Goal: Information Seeking & Learning: Understand process/instructions

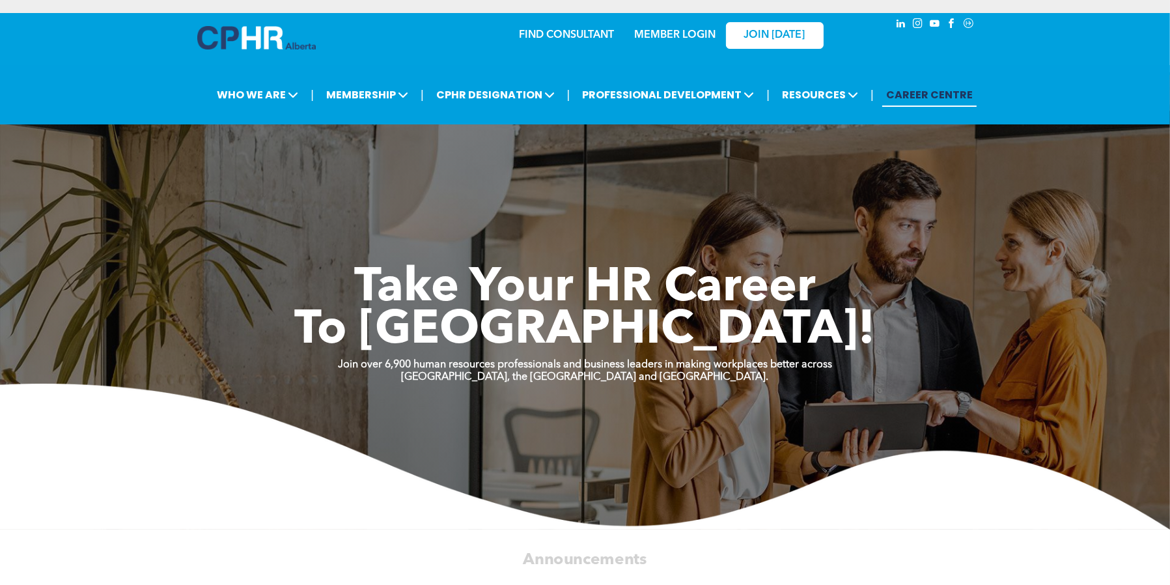
click at [588, 35] on div "MEMBER LOGIN" at bounding box center [647, 34] width 120 height 41
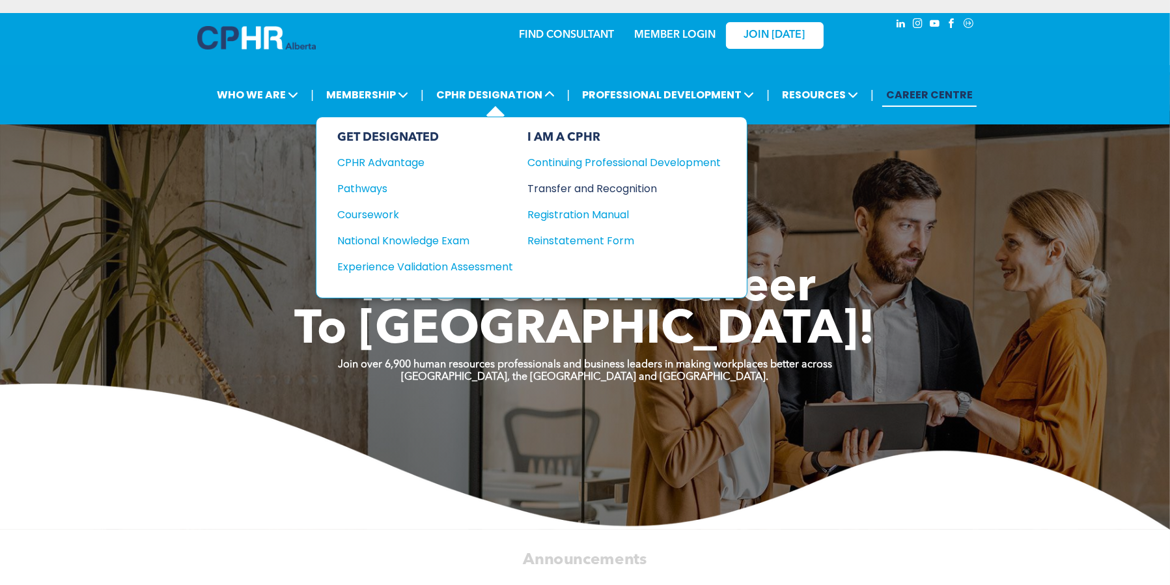
click at [580, 192] on div "Transfer and Recognition" at bounding box center [615, 188] width 174 height 16
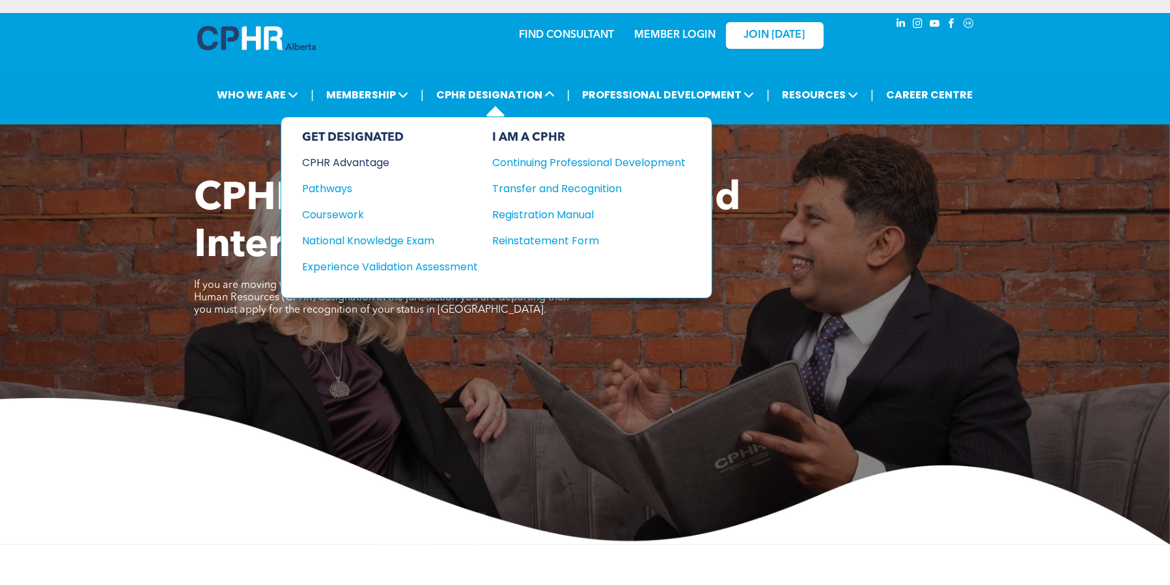
click at [343, 163] on div "CPHR Advantage" at bounding box center [381, 162] width 158 height 16
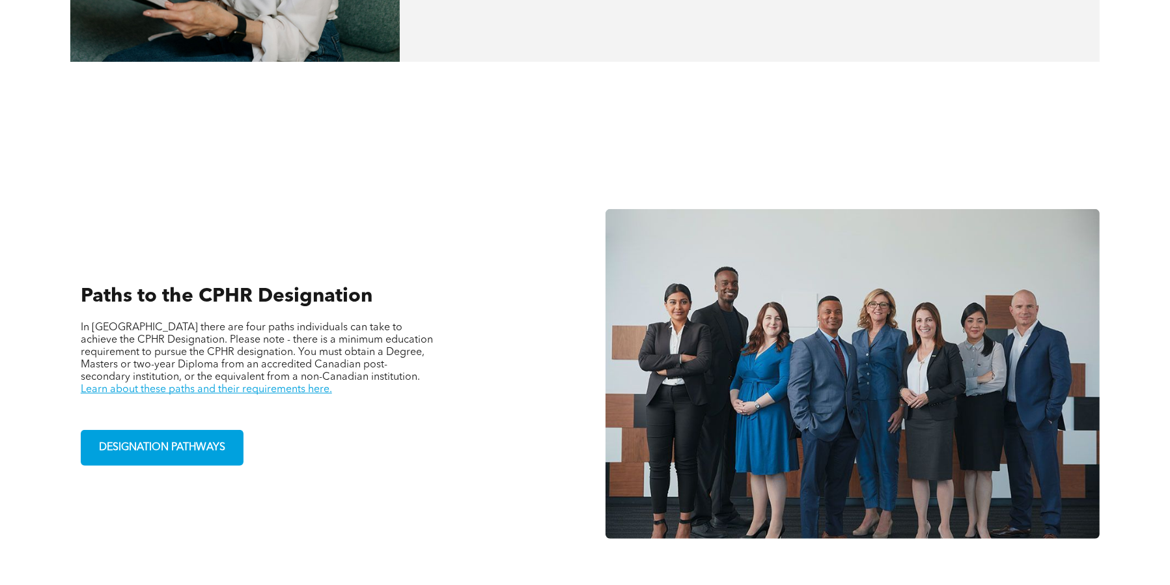
scroll to position [782, 0]
click at [152, 388] on link "Learn about these paths and their requirements here." at bounding box center [206, 389] width 251 height 10
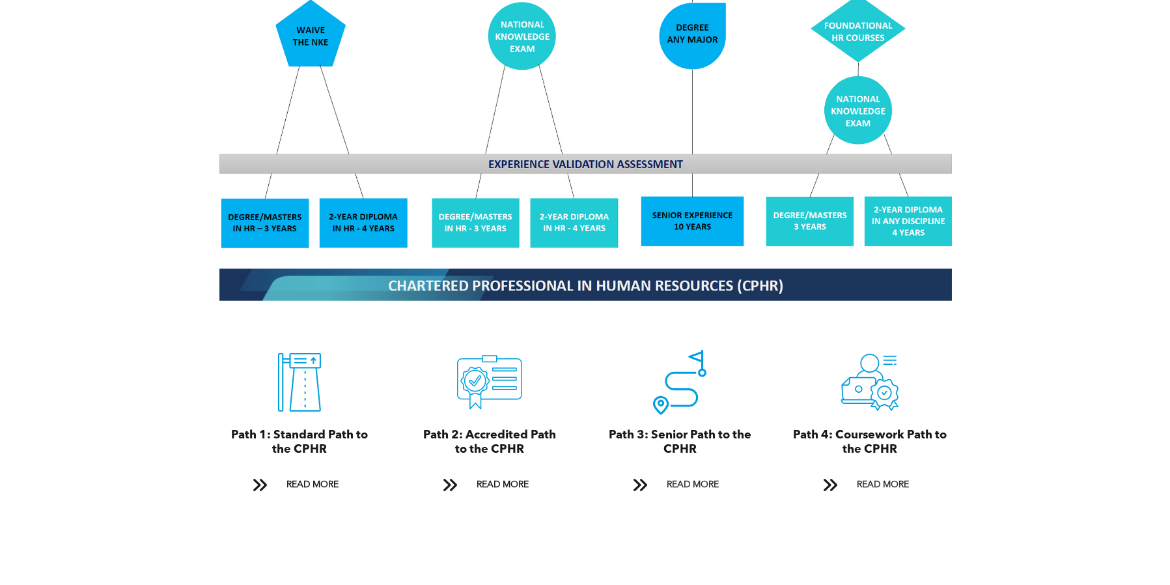
scroll to position [1368, 0]
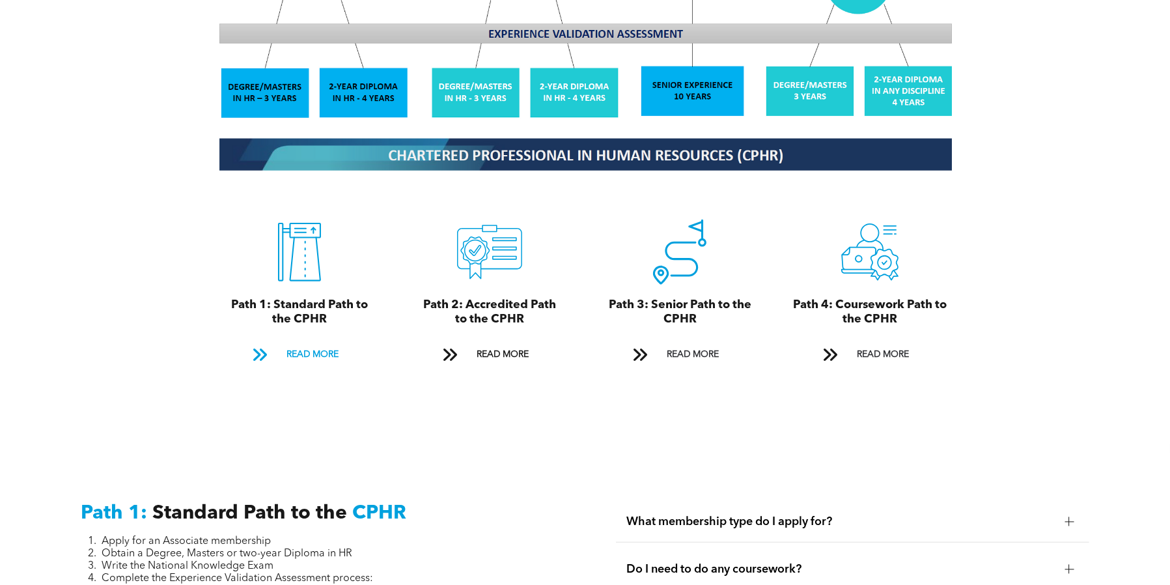
click at [309, 343] on span "READ MORE" at bounding box center [312, 355] width 61 height 24
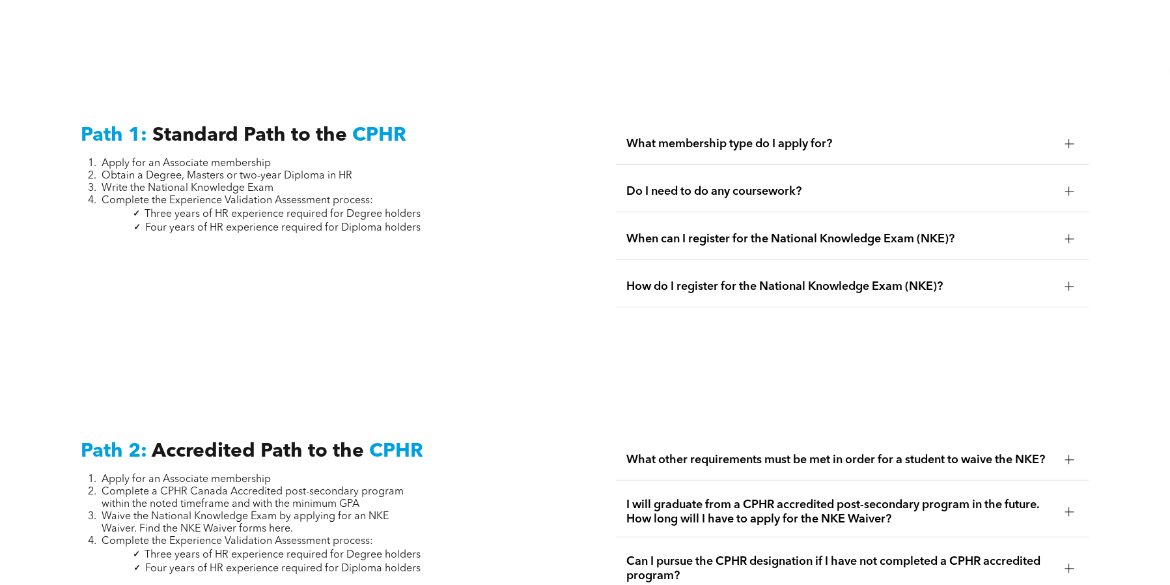
scroll to position [1799, 0]
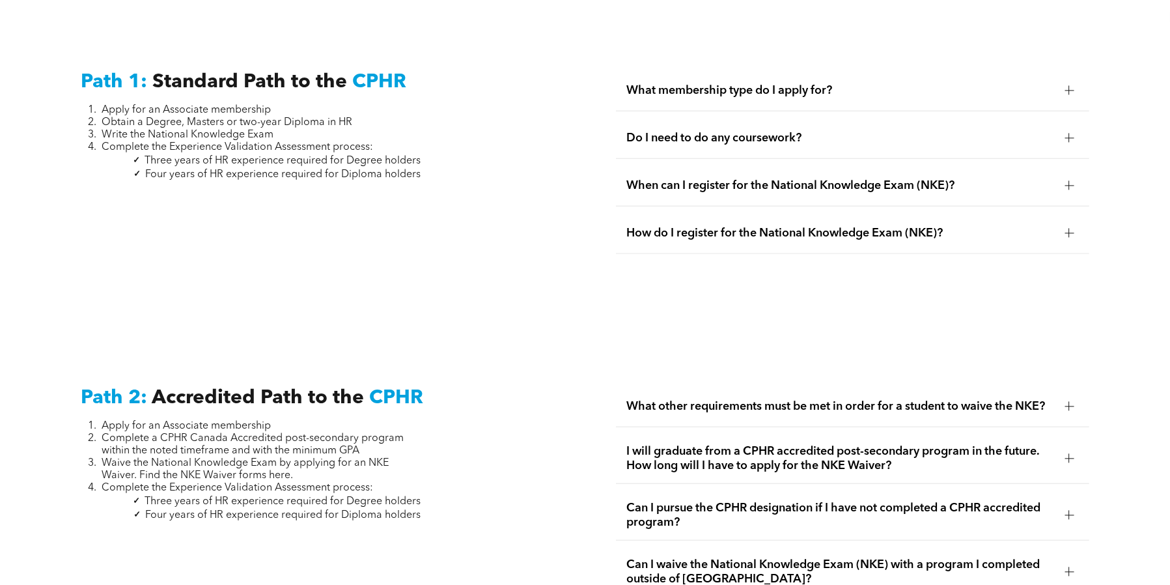
click at [724, 89] on div "What membership type do I apply for?" at bounding box center [852, 90] width 473 height 41
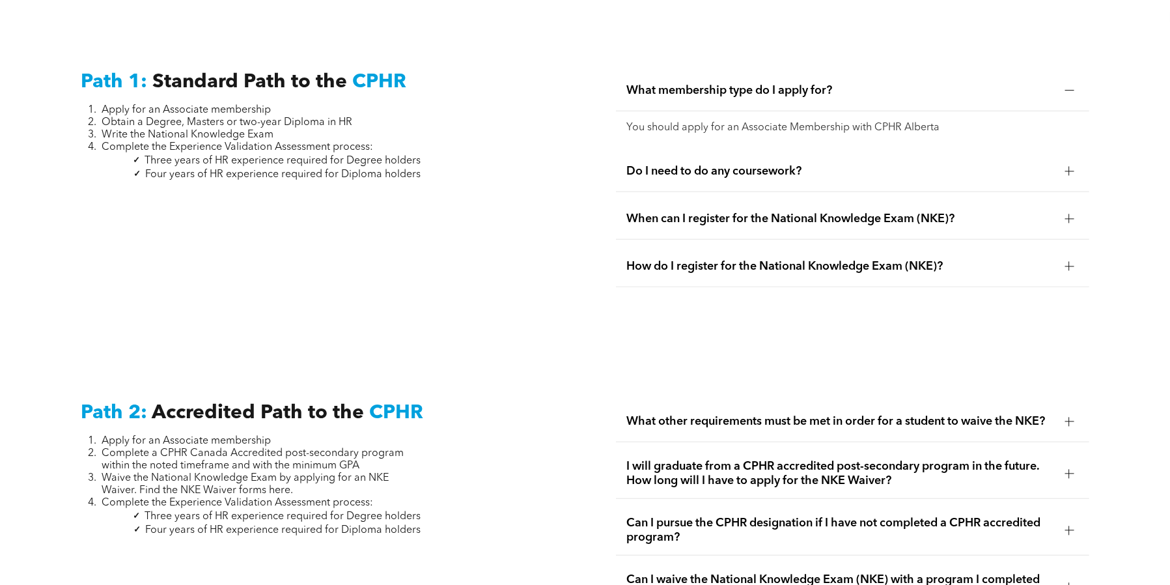
click at [769, 164] on span "Do I need to do any coursework?" at bounding box center [841, 171] width 428 height 14
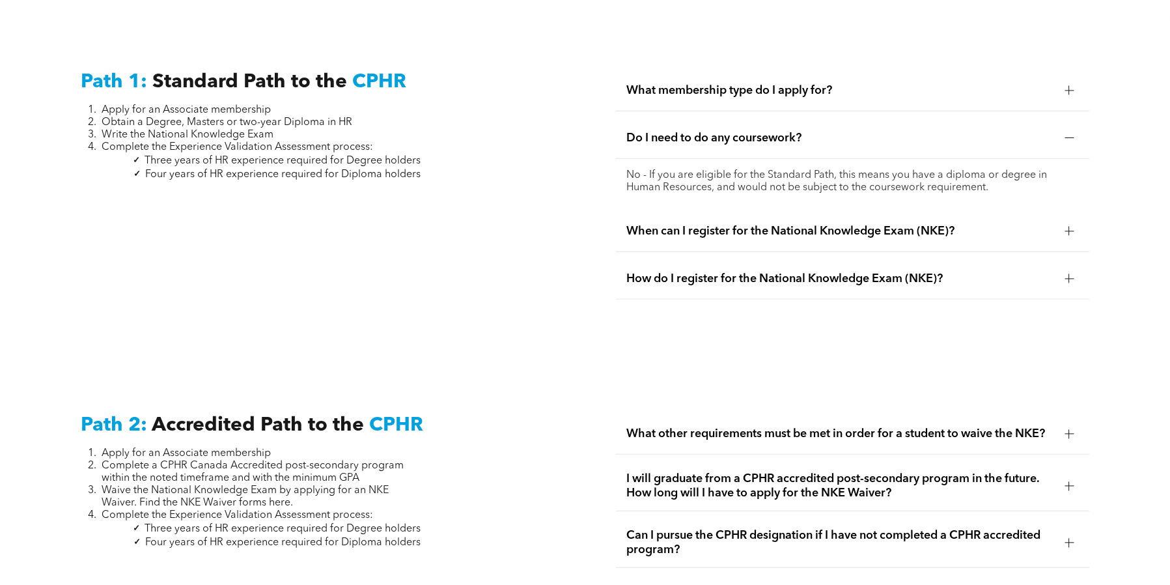
click at [741, 224] on span "When can I register for the National Knowledge Exam (NKE)?" at bounding box center [841, 231] width 428 height 14
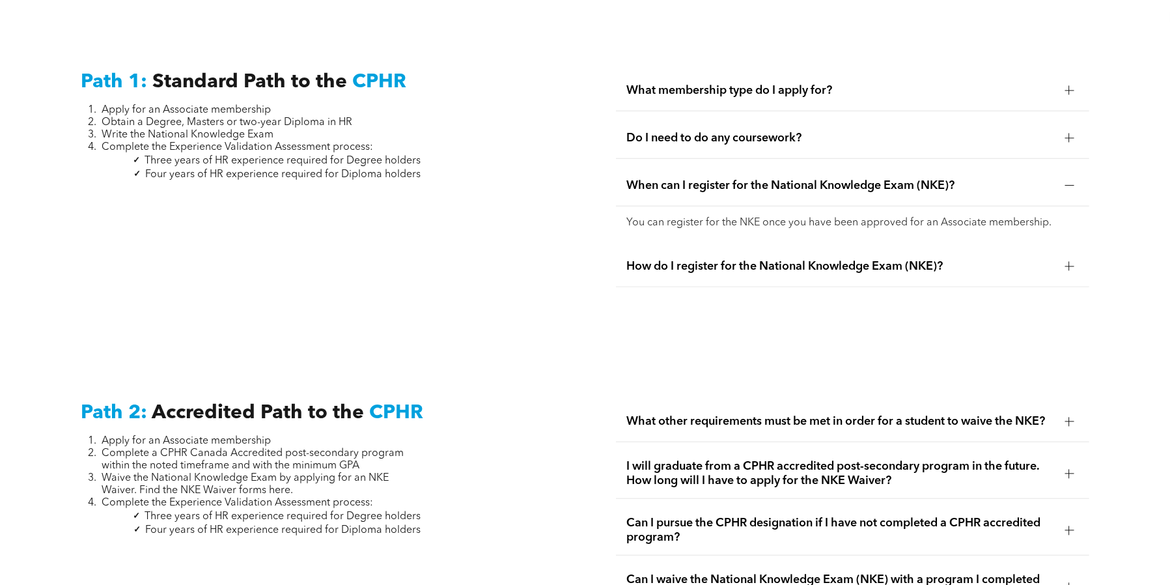
click at [705, 260] on div "How do I register for the National Knowledge Exam (NKE)?" at bounding box center [852, 266] width 473 height 41
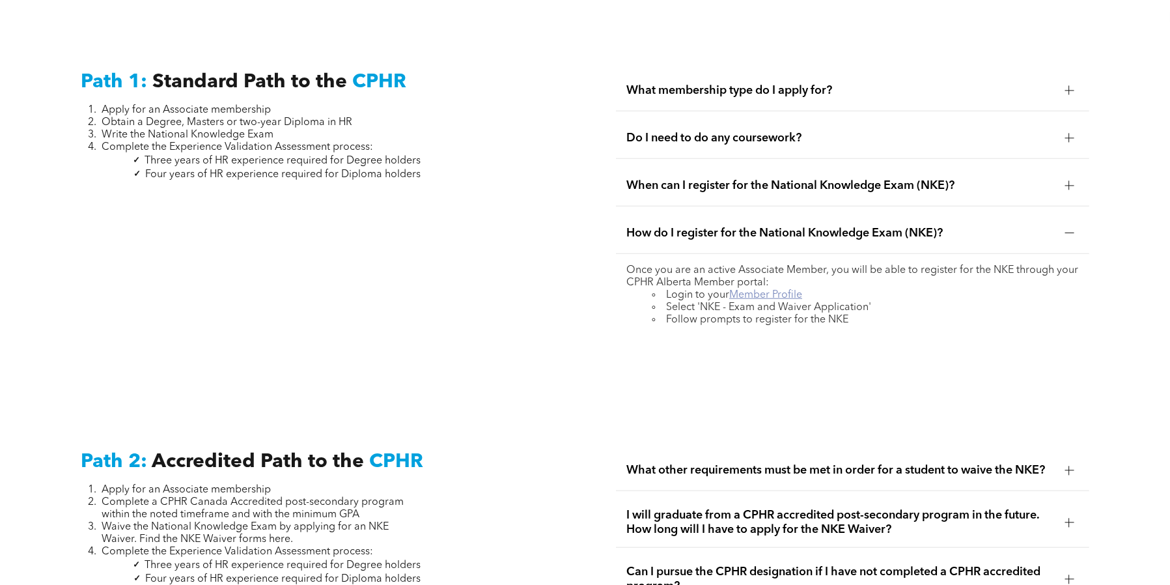
click at [759, 290] on link "Member Profile" at bounding box center [765, 295] width 73 height 10
click at [750, 290] on link "Member Profile" at bounding box center [765, 295] width 73 height 10
